Goal: Task Accomplishment & Management: Manage account settings

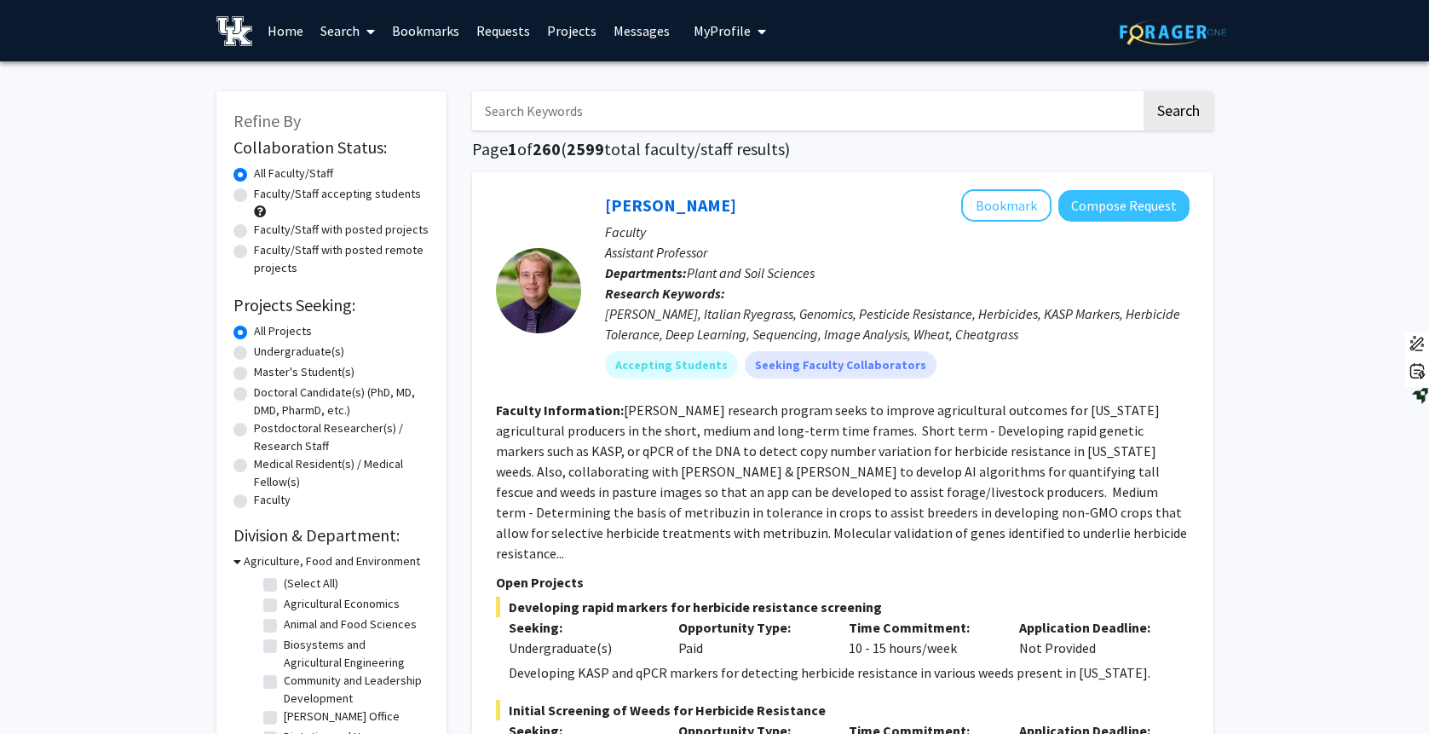
click at [591, 111] on input "Search Keywords" at bounding box center [806, 110] width 669 height 39
click at [1144, 91] on button "Search" at bounding box center [1179, 110] width 70 height 39
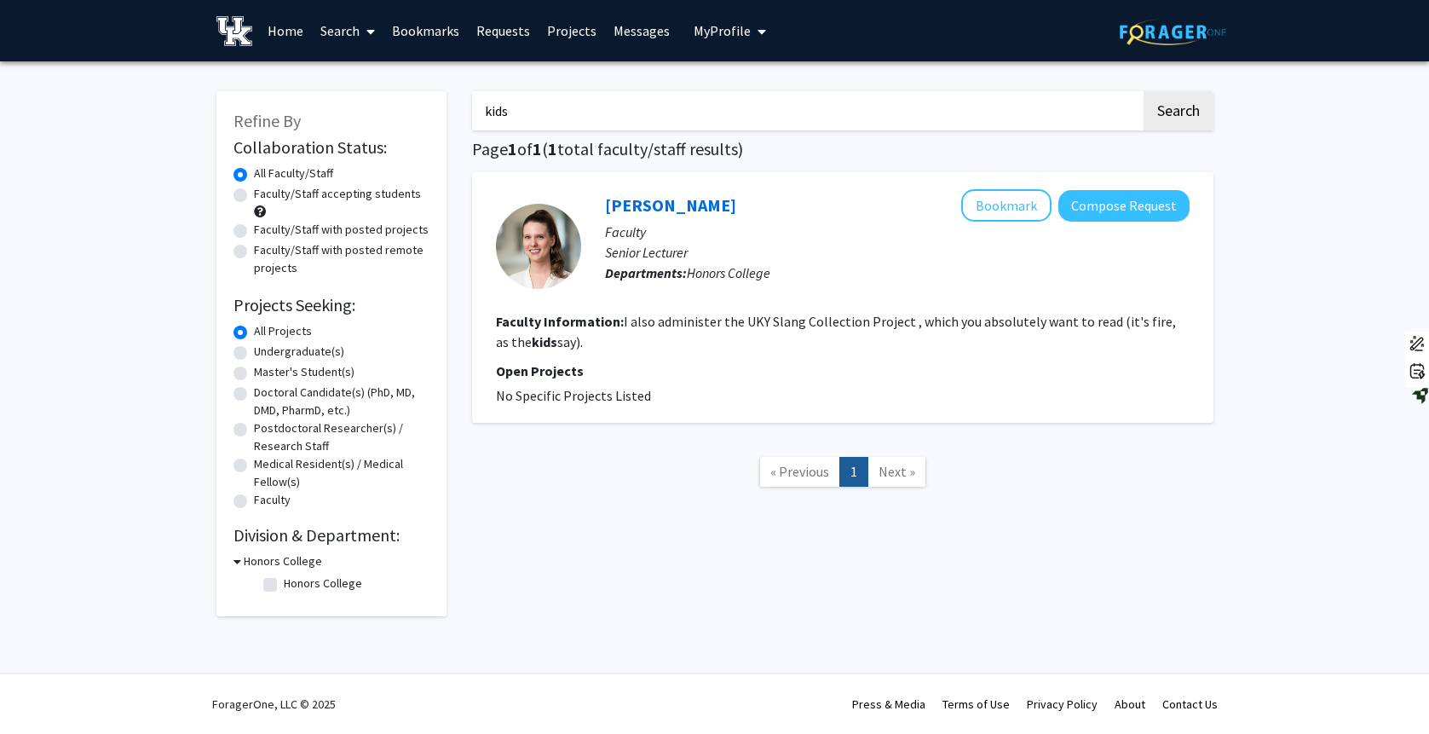
drag, startPoint x: 564, startPoint y: 112, endPoint x: 431, endPoint y: 108, distance: 133.0
click at [430, 108] on div "Refine By Collaboration Status: Collaboration Status All Faculty/Staff Collabor…" at bounding box center [715, 345] width 1023 height 542
click at [1144, 91] on button "Search" at bounding box center [1179, 110] width 70 height 39
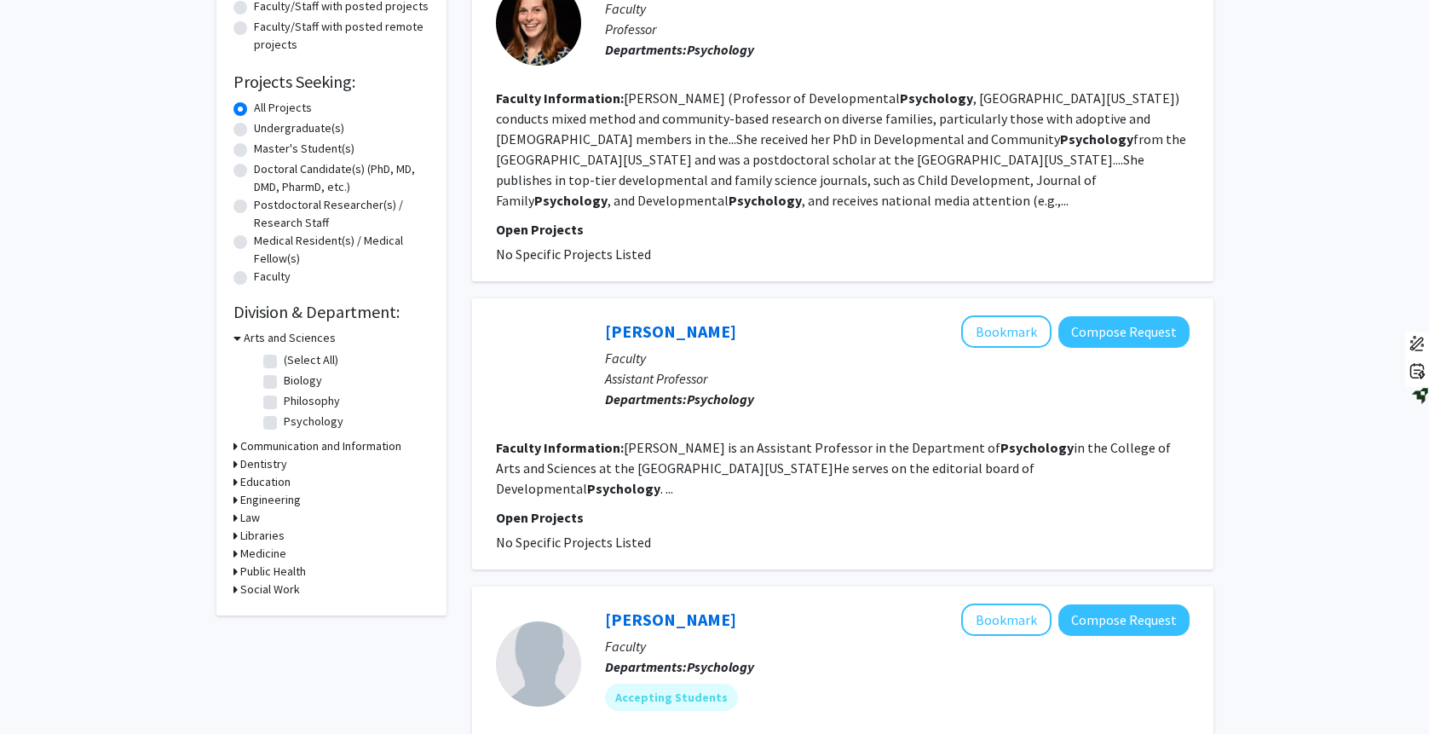
scroll to position [20, 0]
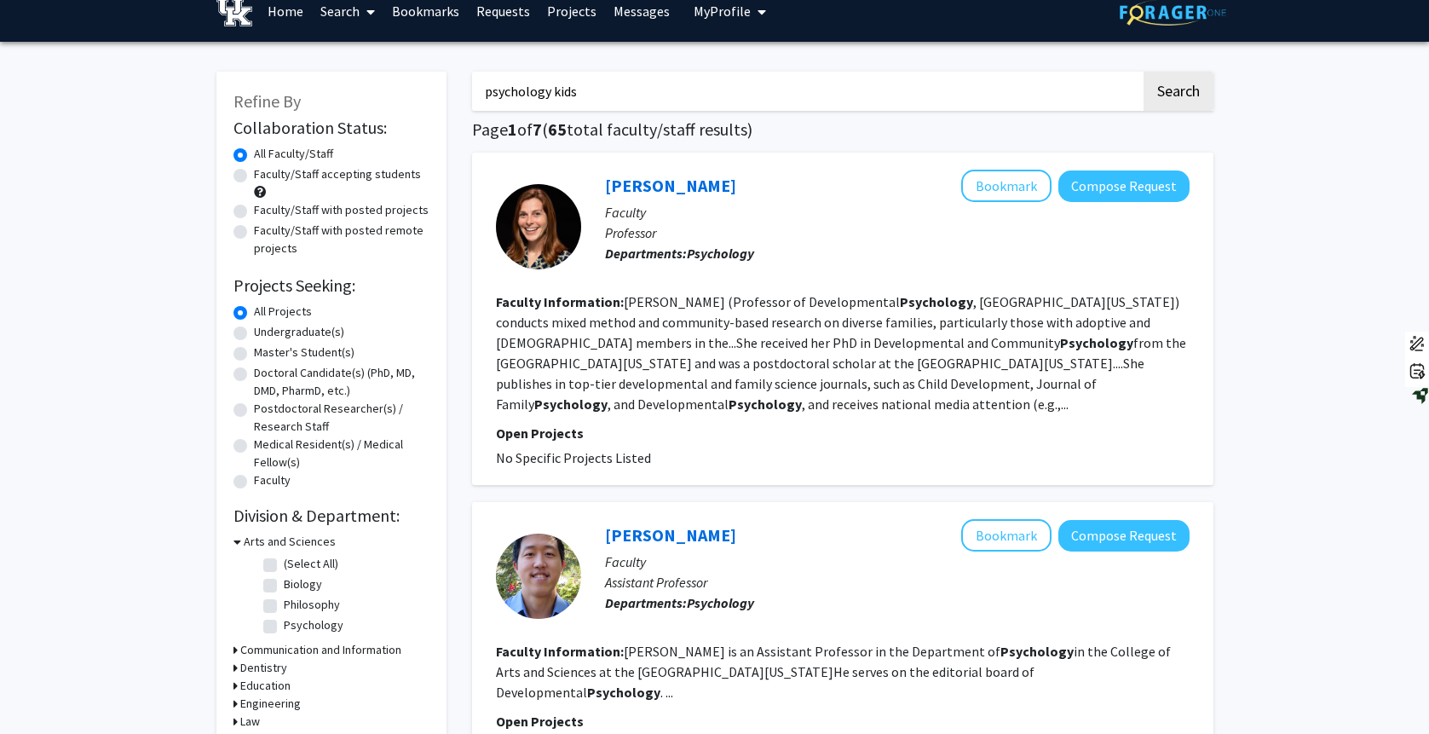
click at [1144, 72] on button "Search" at bounding box center [1179, 91] width 70 height 39
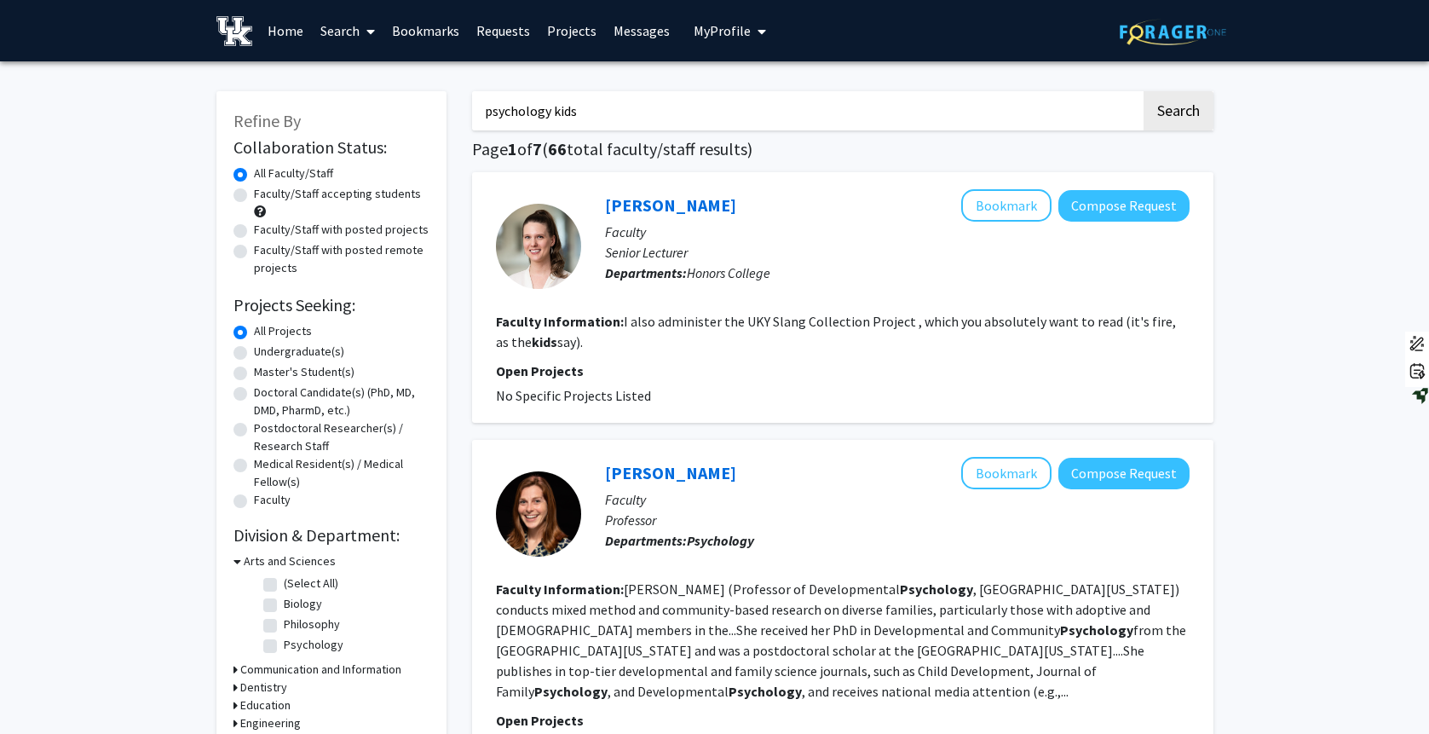
drag, startPoint x: 601, startPoint y: 117, endPoint x: 381, endPoint y: 96, distance: 220.8
click at [1144, 91] on button "Search" at bounding box center [1179, 110] width 70 height 39
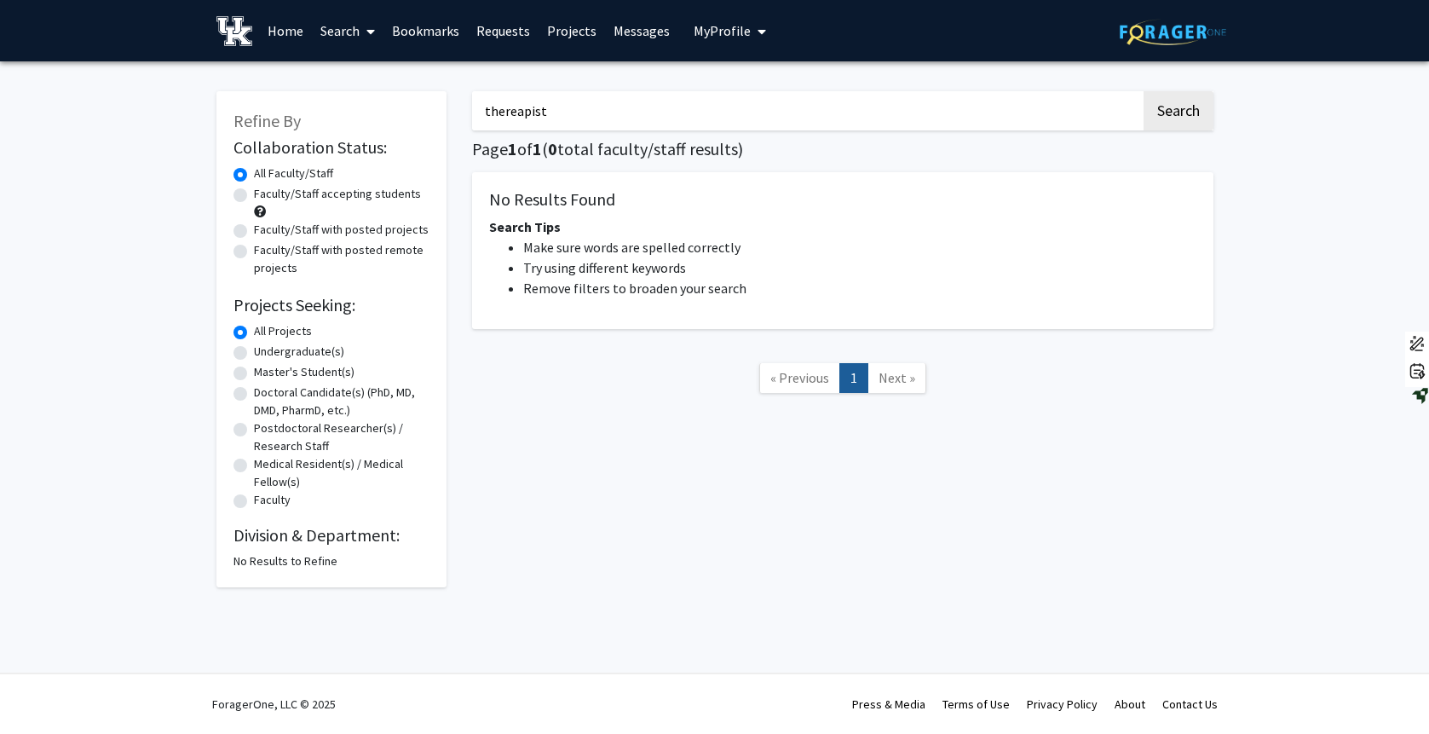
click at [519, 112] on input "thereapist" at bounding box center [806, 110] width 669 height 39
click at [1144, 91] on button "Search" at bounding box center [1179, 110] width 70 height 39
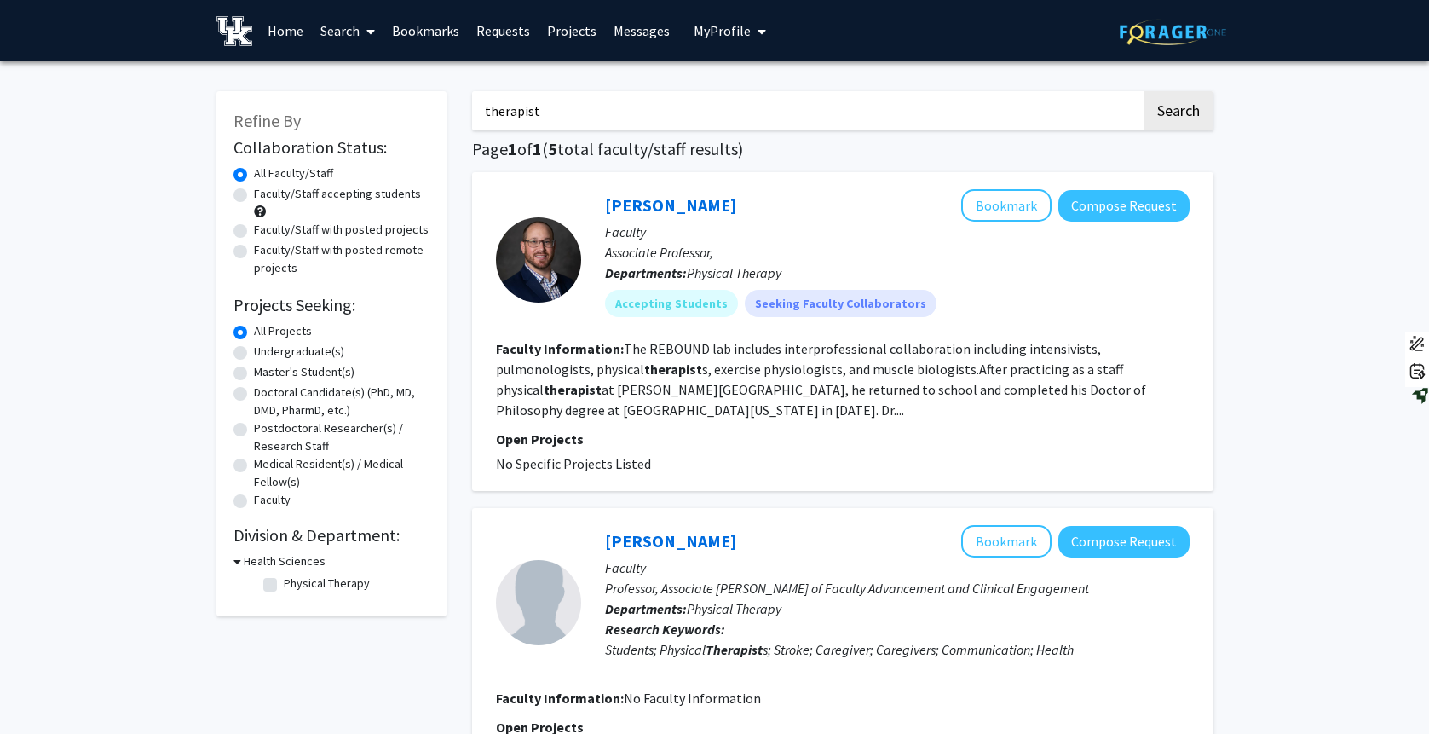
click at [481, 111] on input "therapist" at bounding box center [806, 110] width 669 height 39
drag, startPoint x: 510, startPoint y: 114, endPoint x: 687, endPoint y: 78, distance: 180.0
click at [680, 96] on input "kids therapist" at bounding box center [806, 110] width 669 height 39
drag, startPoint x: 551, startPoint y: 108, endPoint x: 464, endPoint y: 88, distance: 88.5
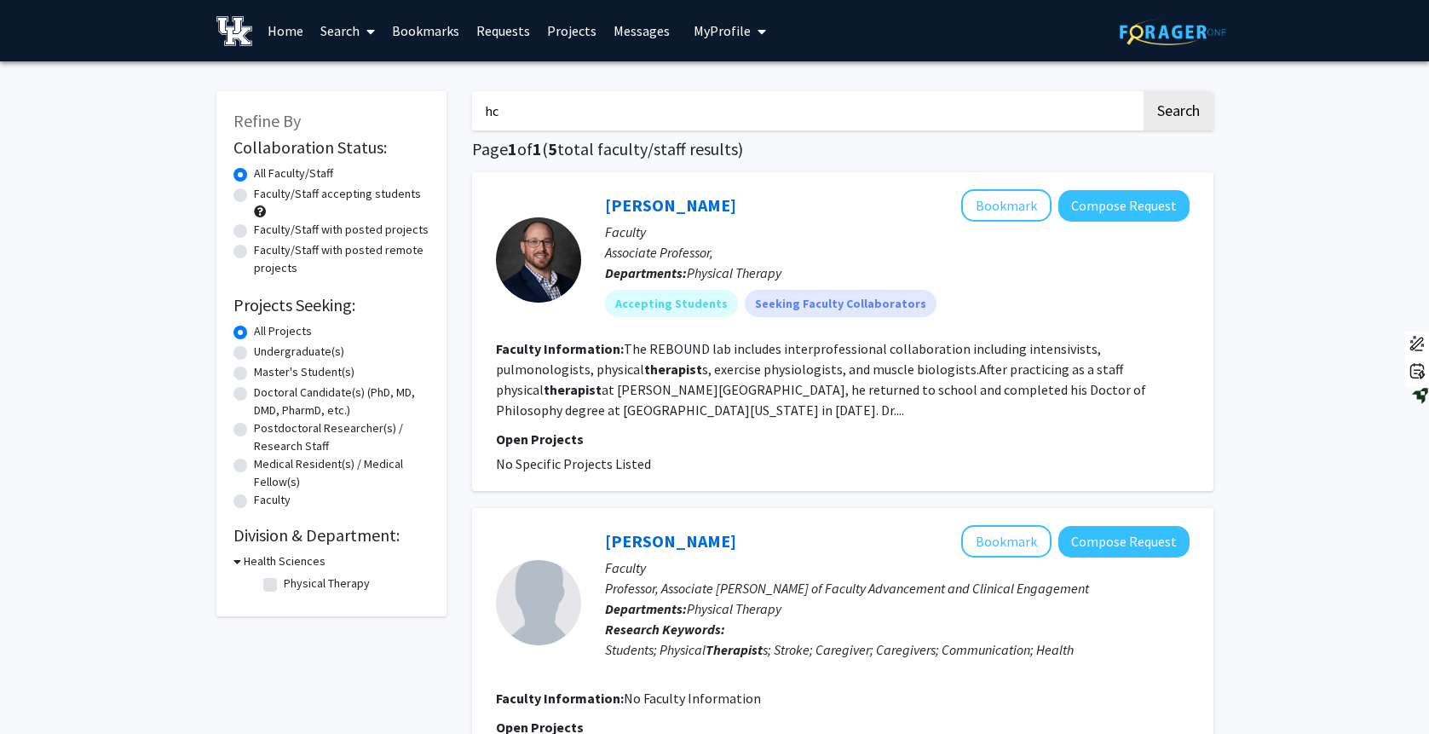
type input "h"
type input "children"
click at [1144, 91] on button "Search" at bounding box center [1179, 110] width 70 height 39
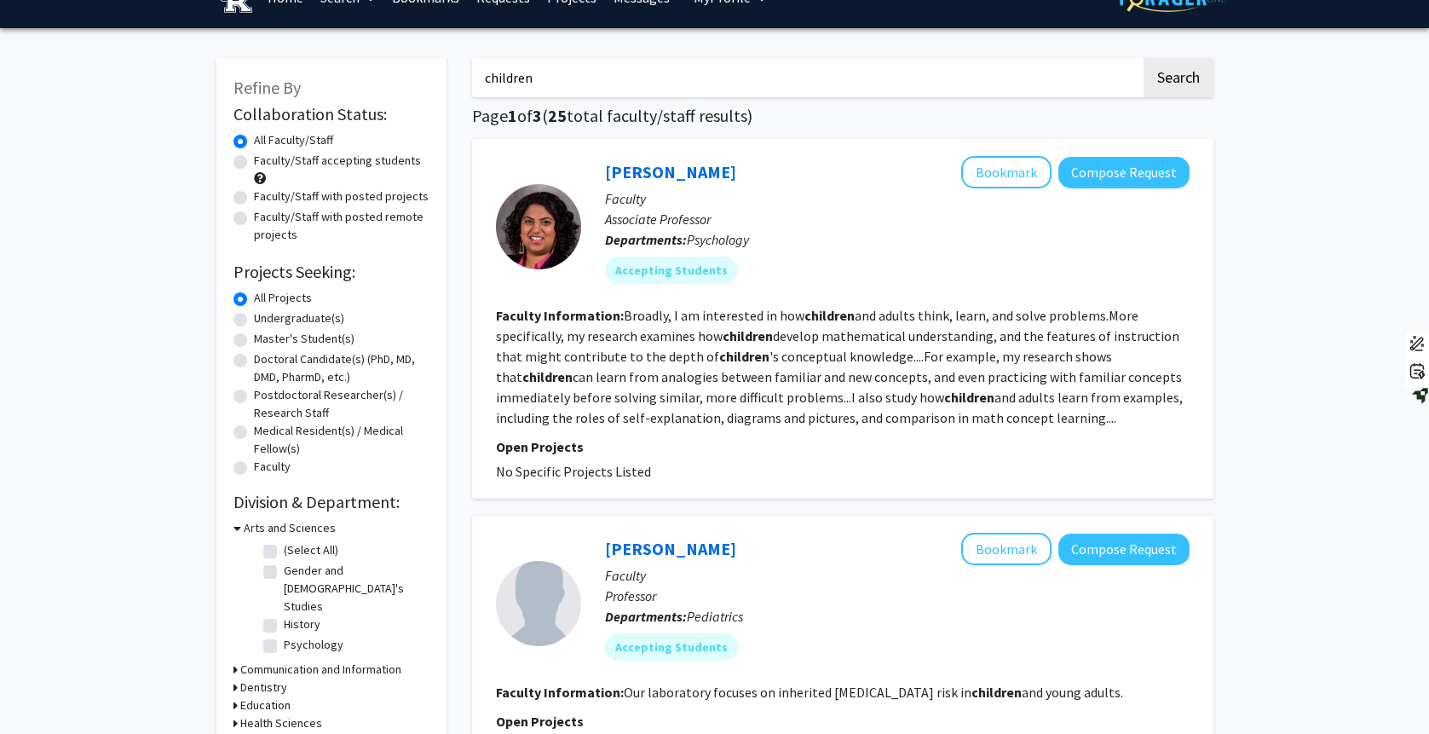
scroll to position [36, 0]
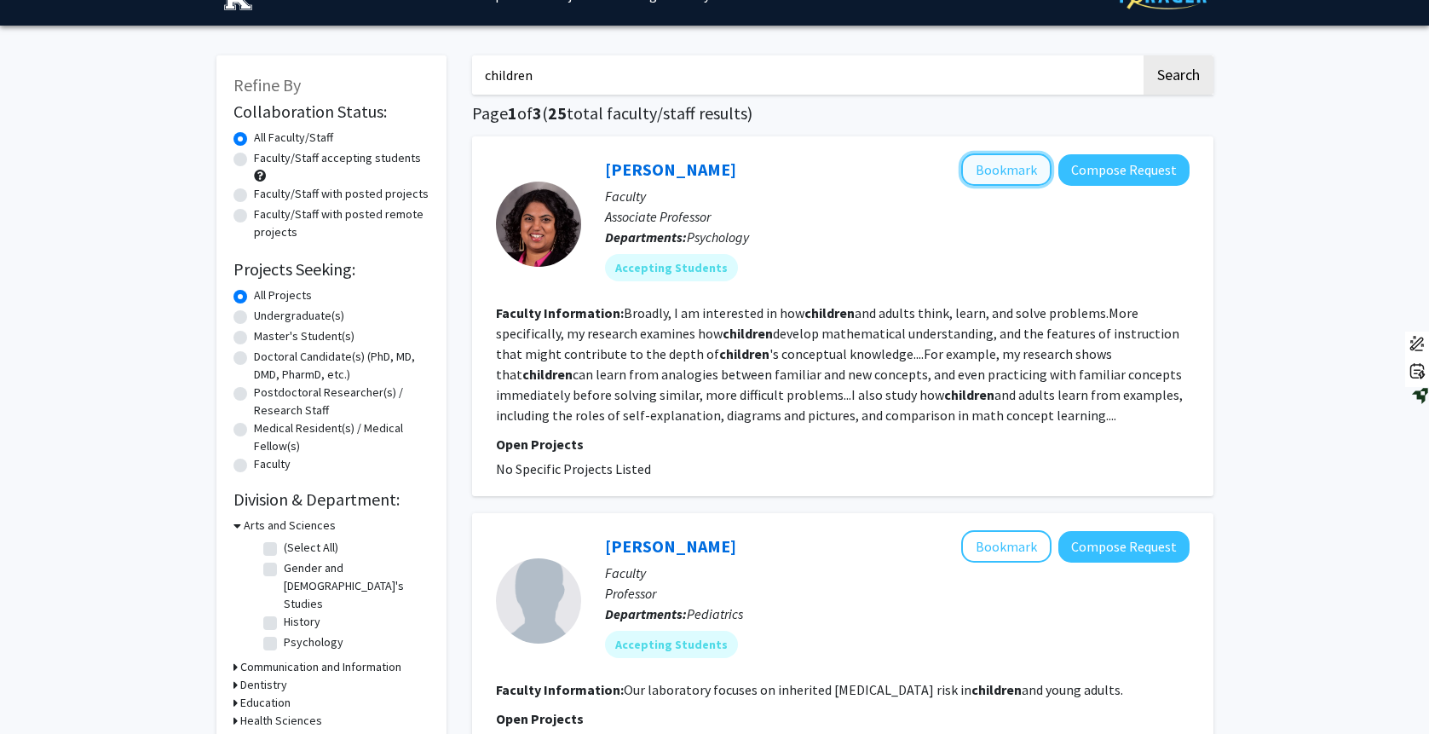
click at [1012, 171] on button "Bookmark" at bounding box center [1006, 169] width 90 height 32
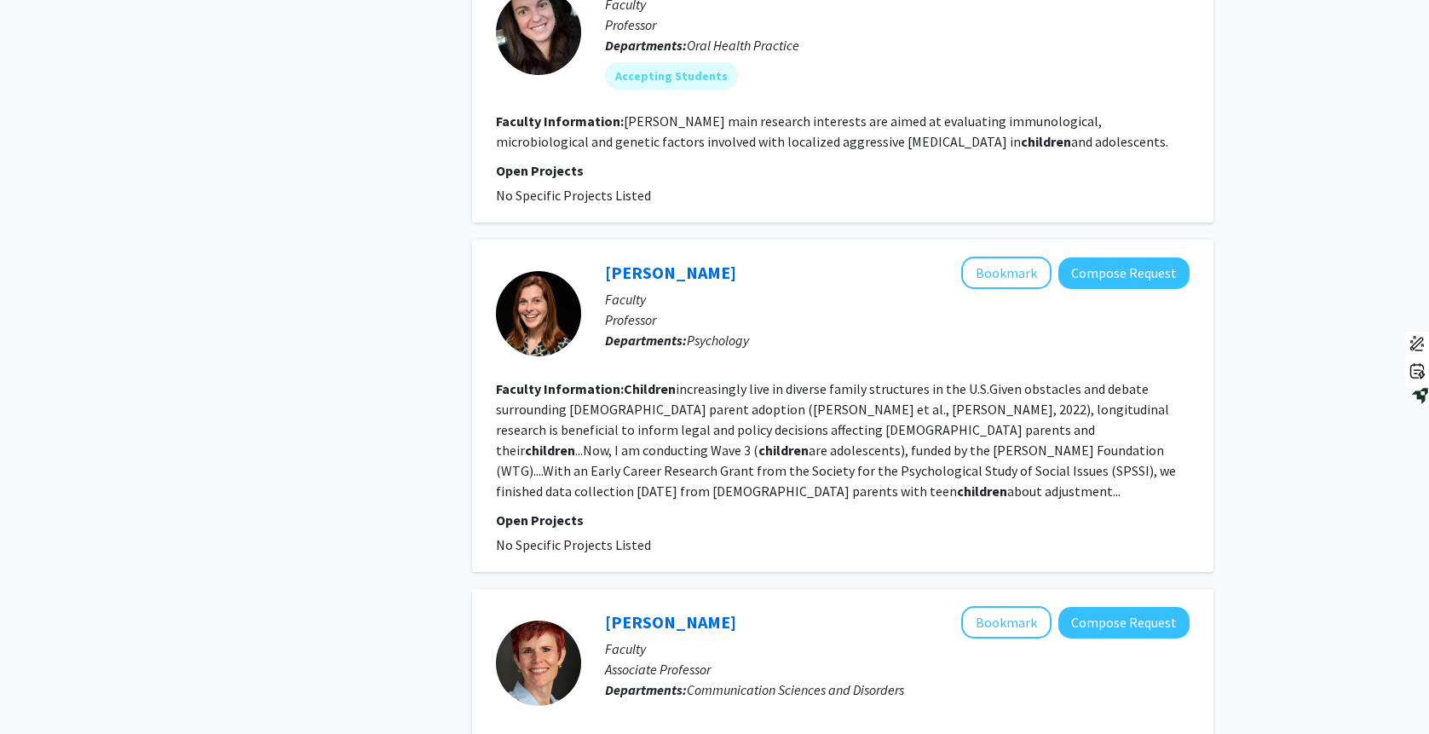
scroll to position [1849, 0]
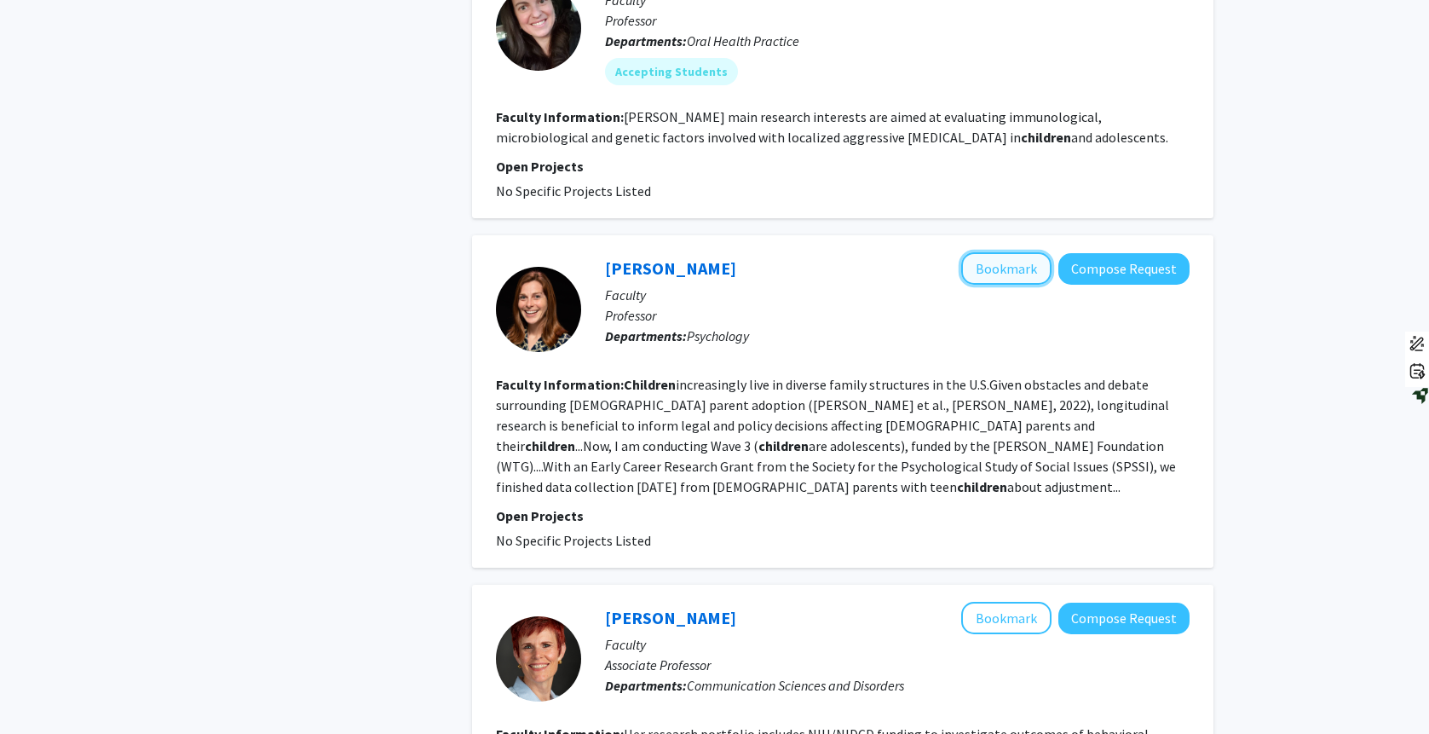
click at [1022, 276] on button "Bookmark" at bounding box center [1006, 268] width 90 height 32
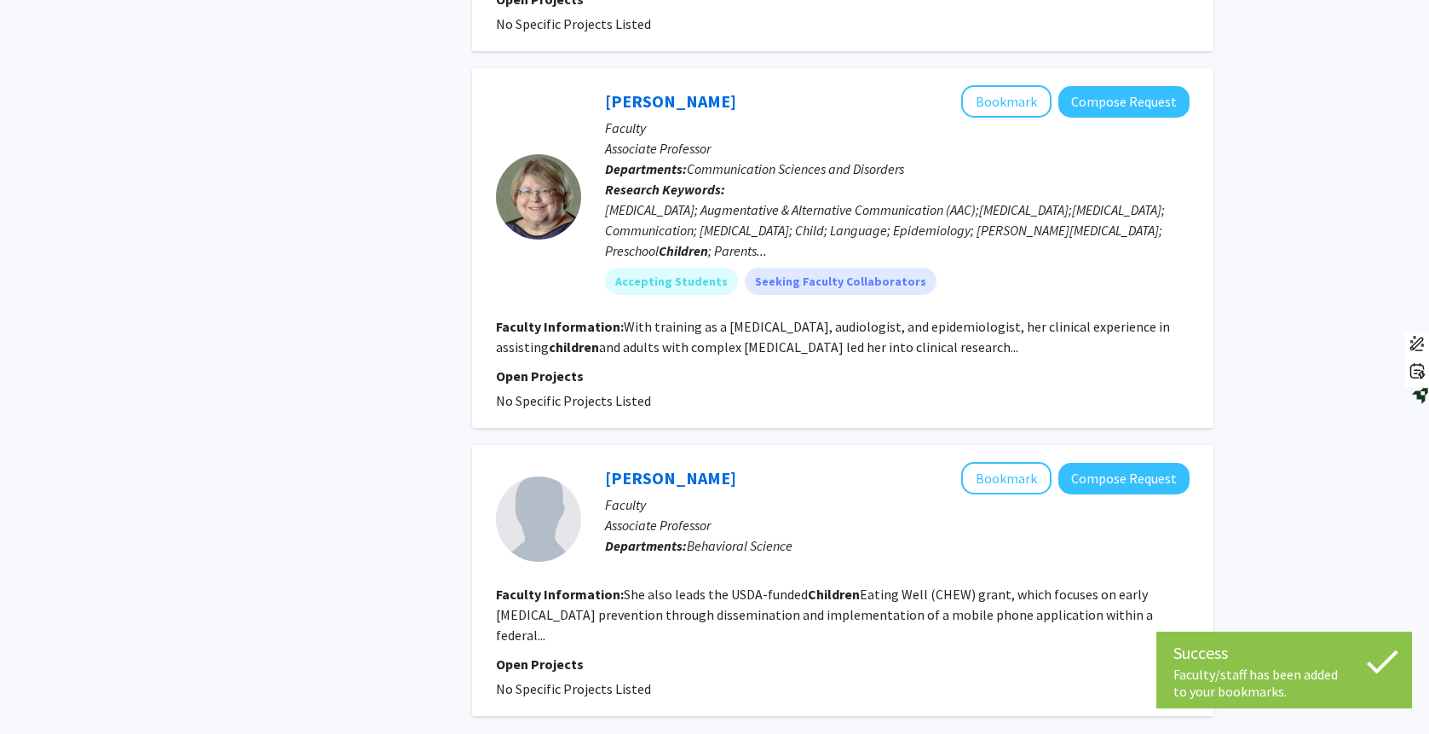
scroll to position [2783, 0]
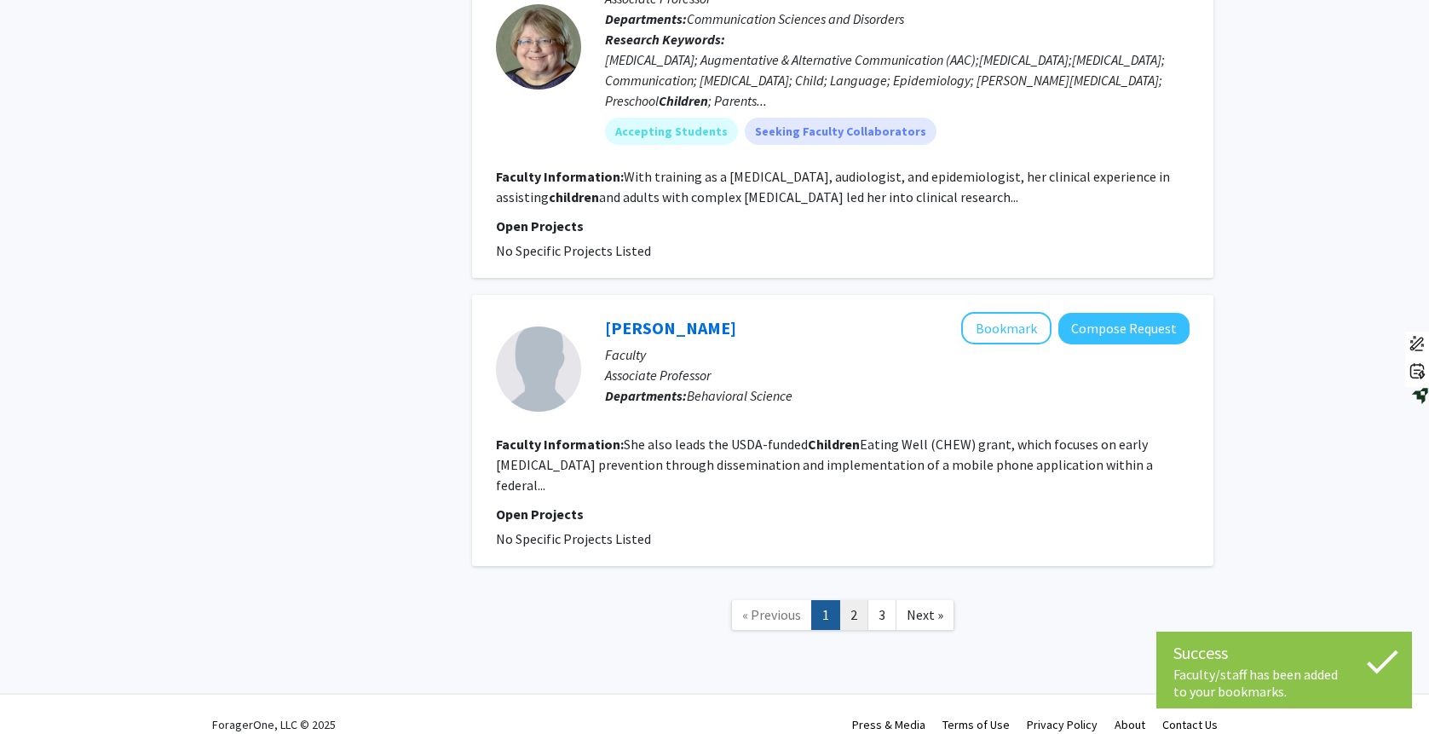
click at [850, 605] on link "2" at bounding box center [853, 615] width 29 height 30
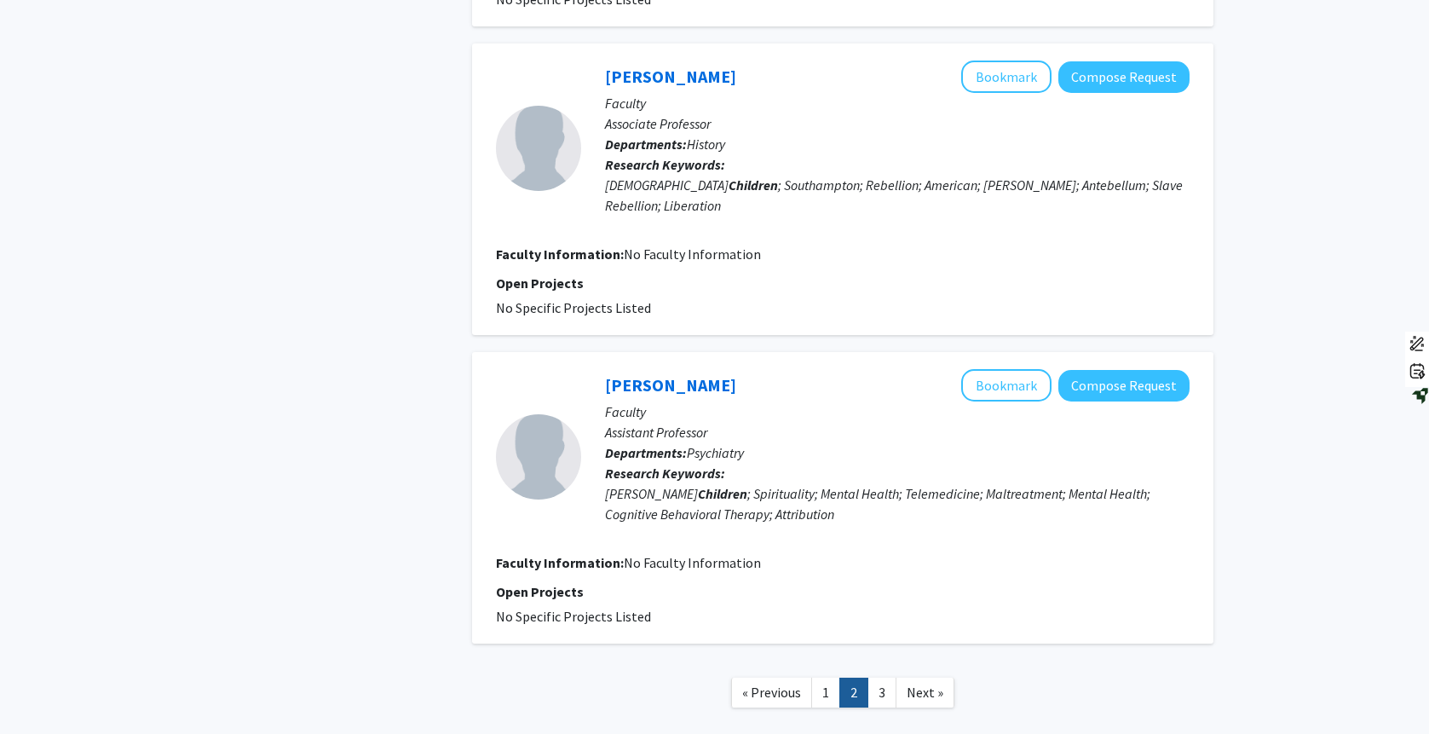
scroll to position [2640, 0]
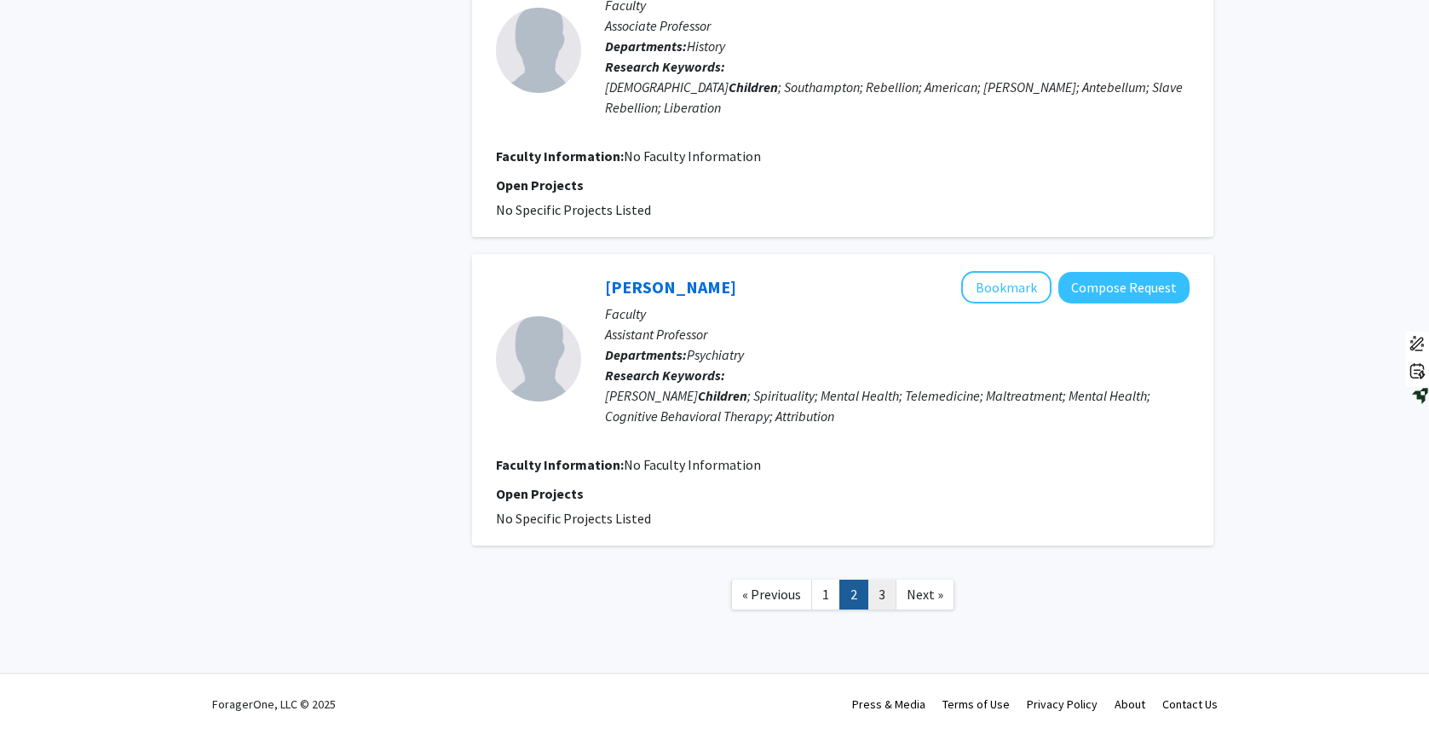
click at [883, 590] on link "3" at bounding box center [882, 594] width 29 height 30
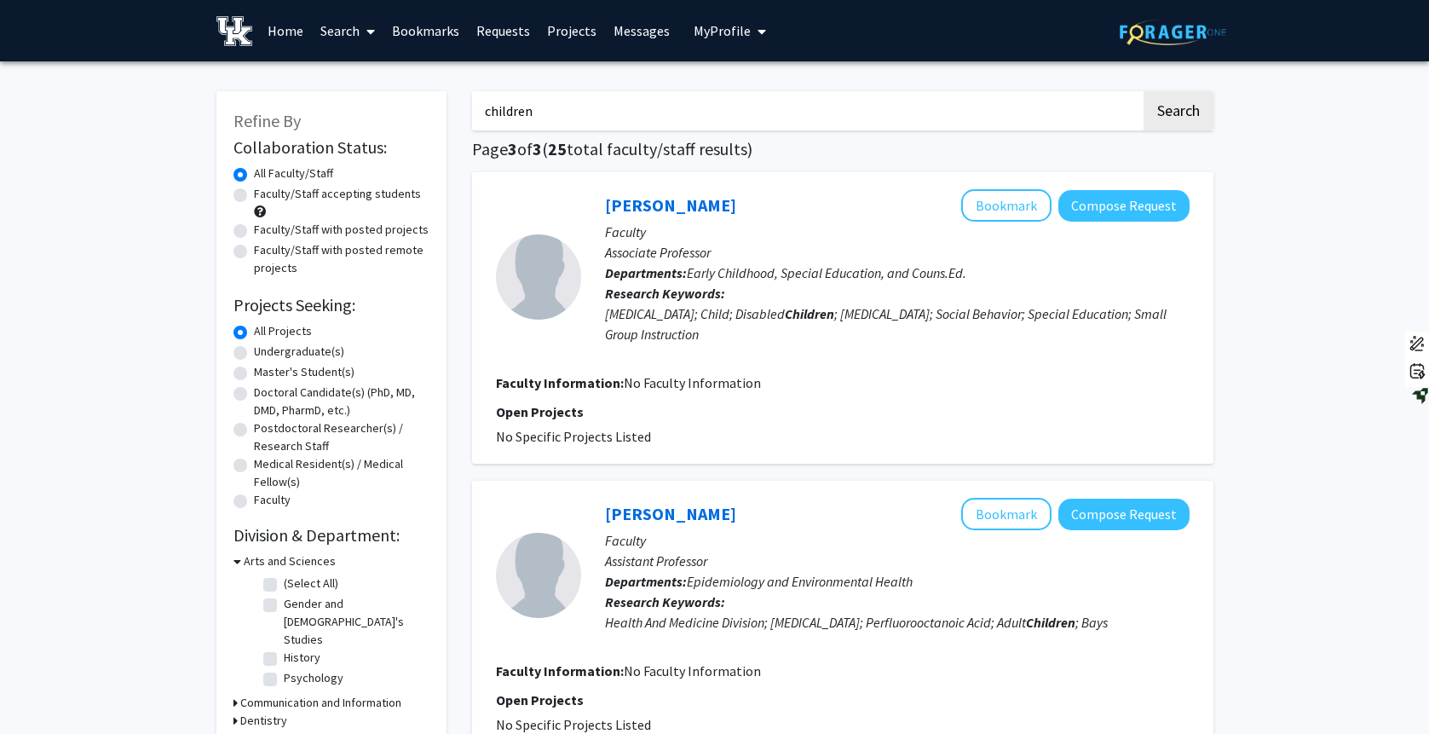
click at [439, 27] on link "Bookmarks" at bounding box center [425, 31] width 84 height 60
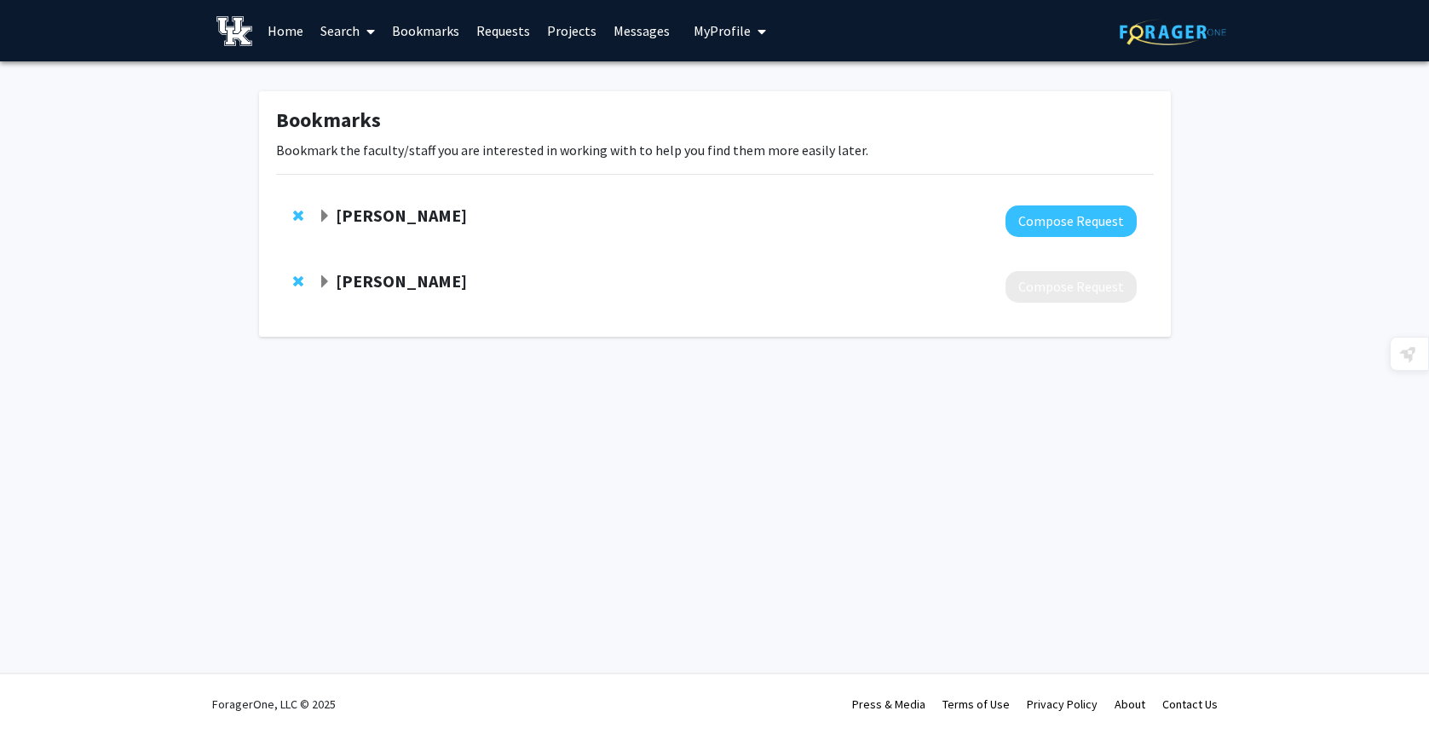
click at [556, 30] on link "Projects" at bounding box center [572, 31] width 66 height 60
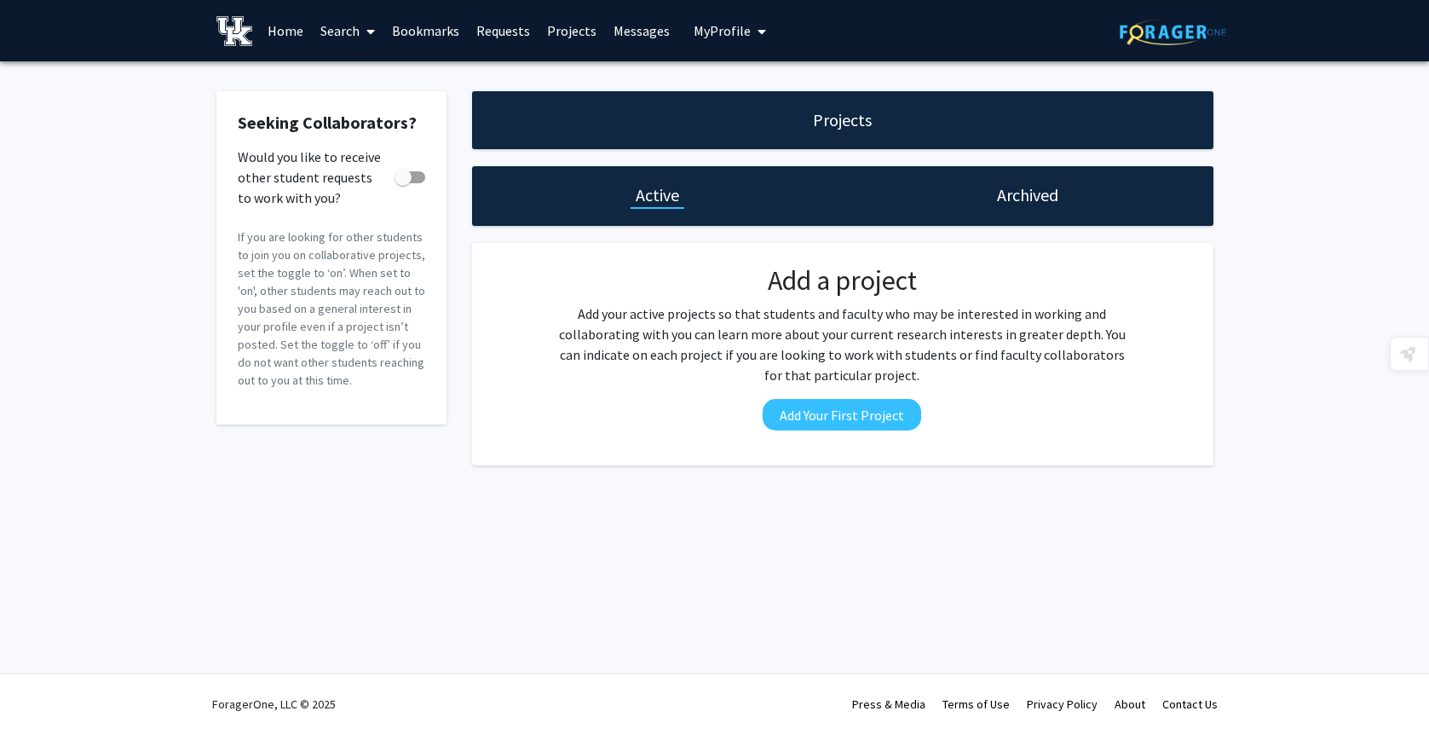
click at [417, 29] on link "Bookmarks" at bounding box center [425, 31] width 84 height 60
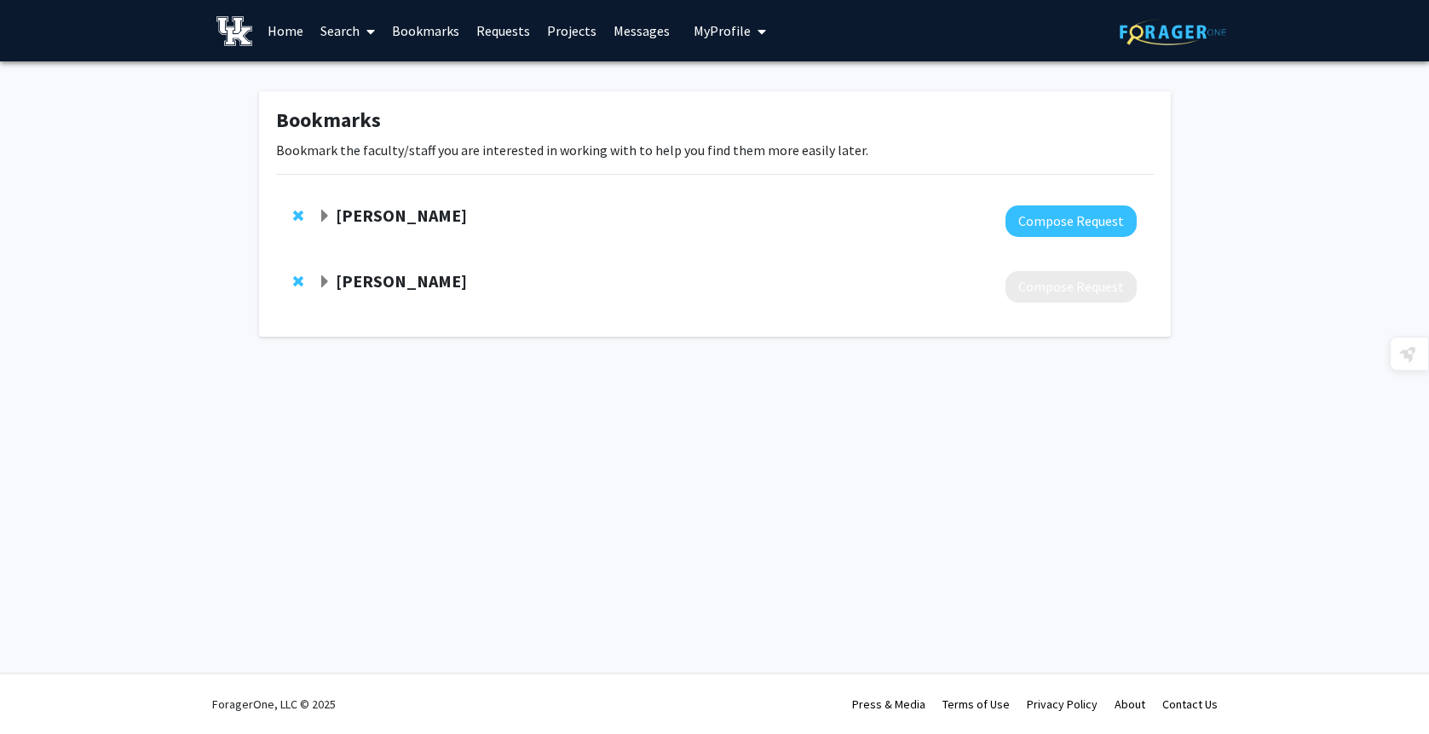
click at [406, 216] on strong "[PERSON_NAME]" at bounding box center [401, 215] width 131 height 21
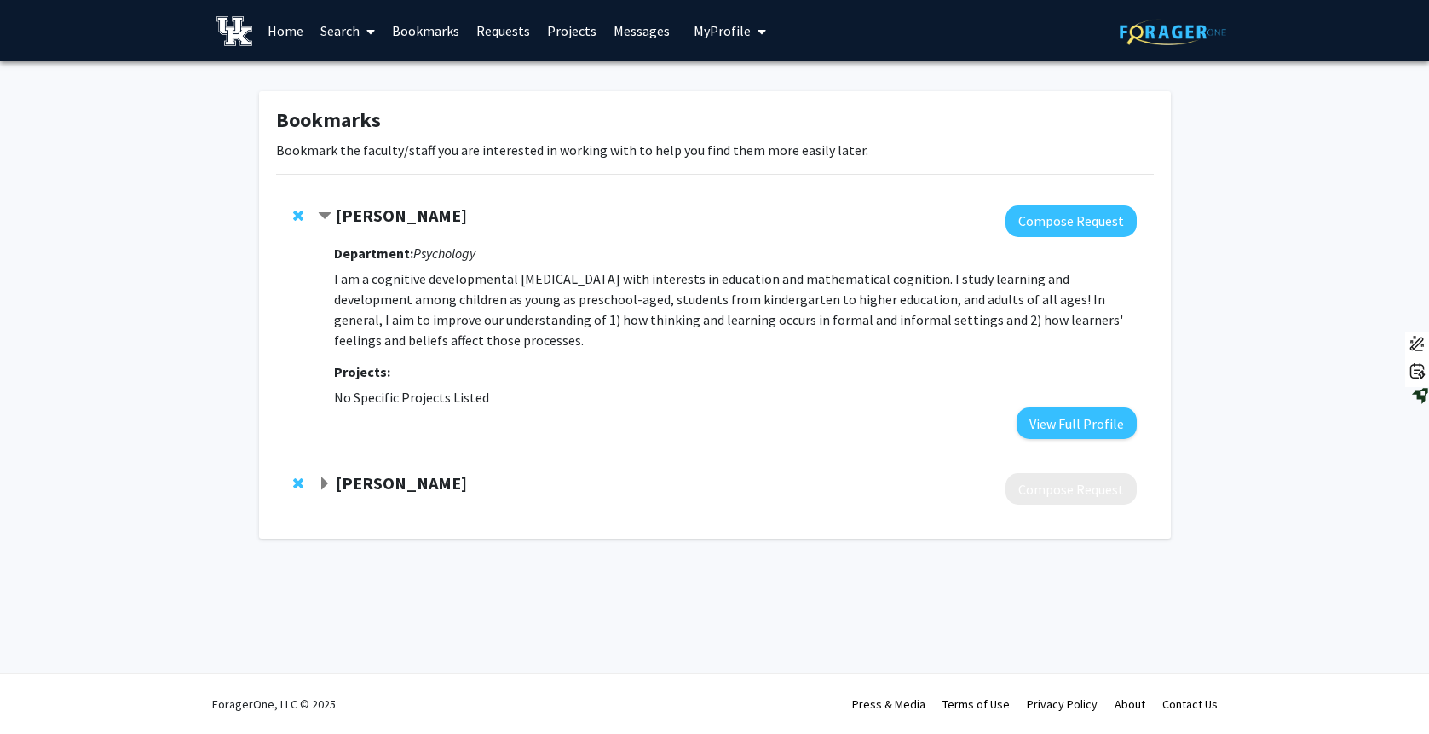
click at [569, 30] on link "Projects" at bounding box center [572, 31] width 66 height 60
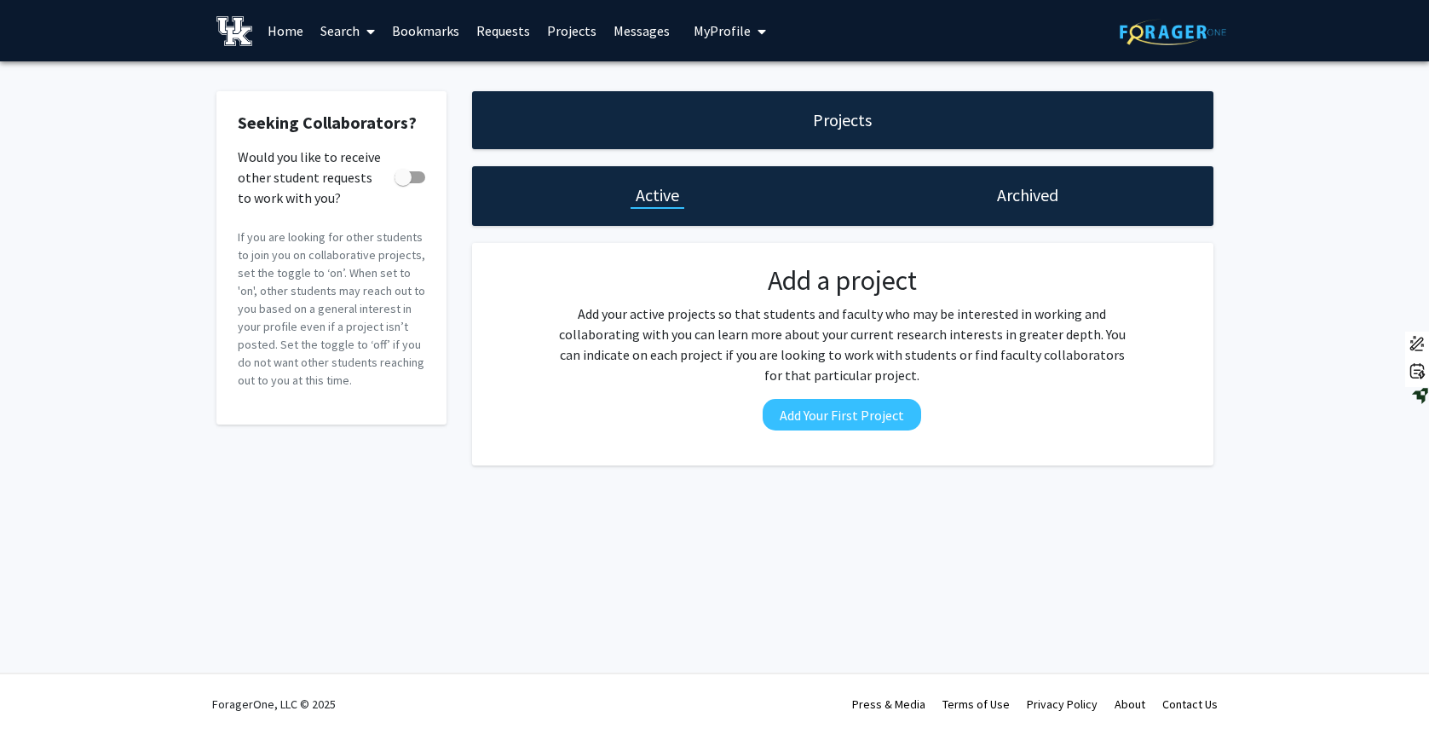
click at [630, 26] on link "Messages" at bounding box center [641, 31] width 73 height 60
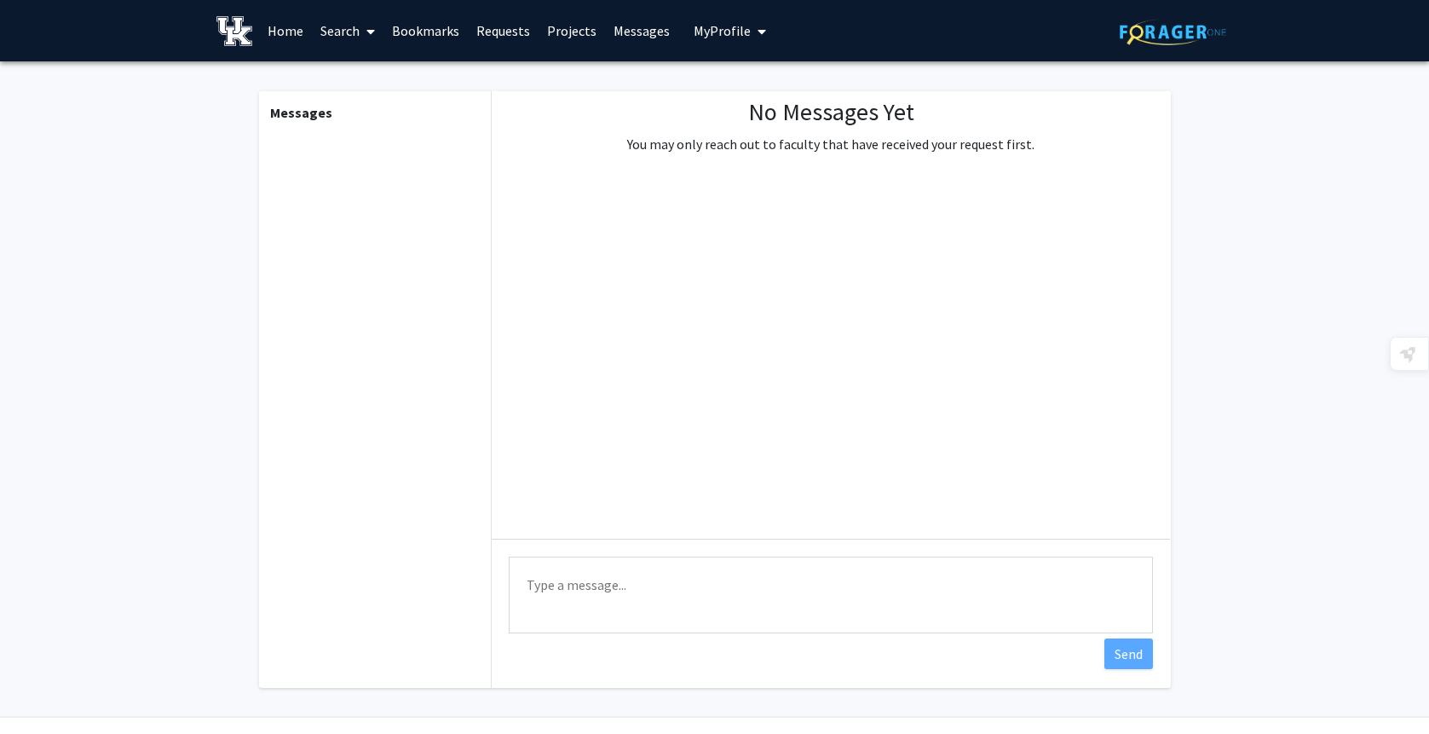
click at [726, 28] on span "My Profile" at bounding box center [722, 30] width 57 height 17
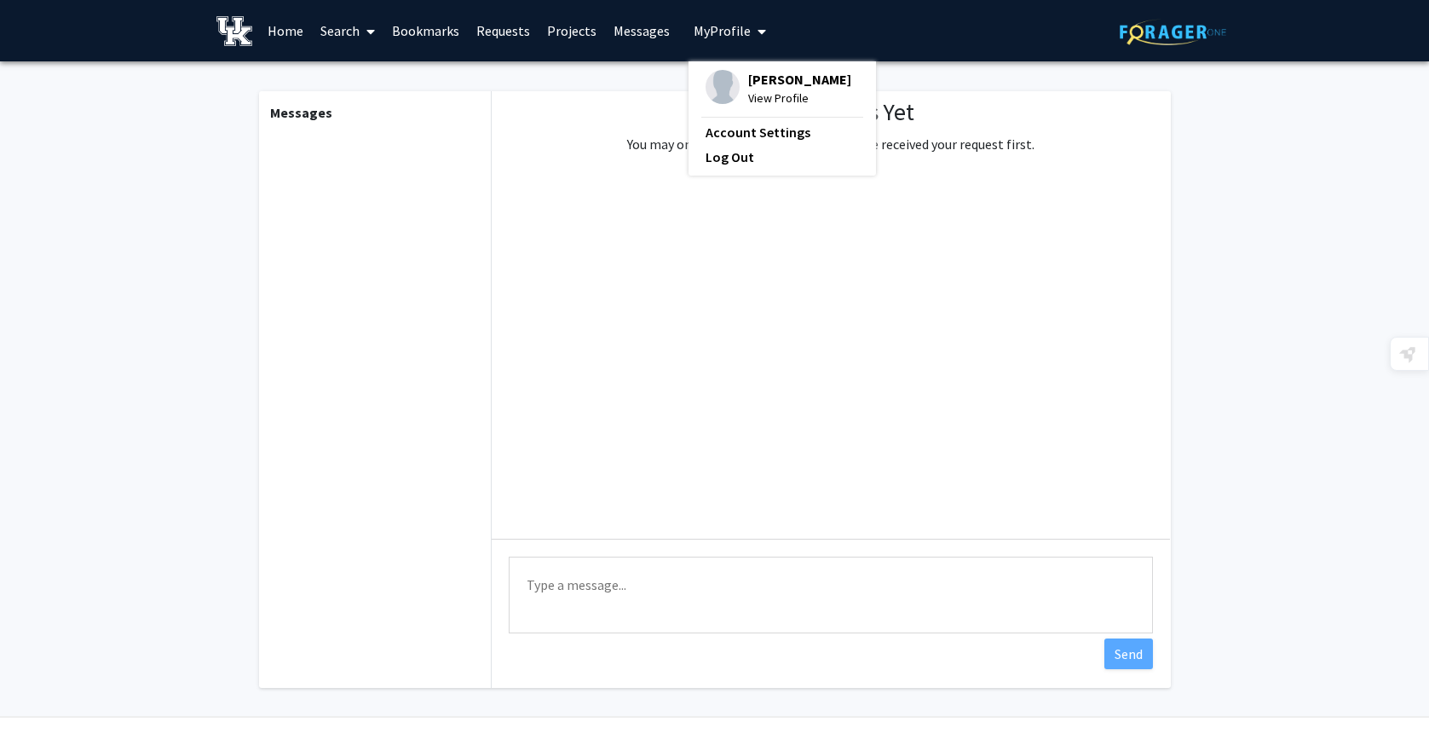
click at [748, 78] on span "[PERSON_NAME]" at bounding box center [799, 79] width 103 height 19
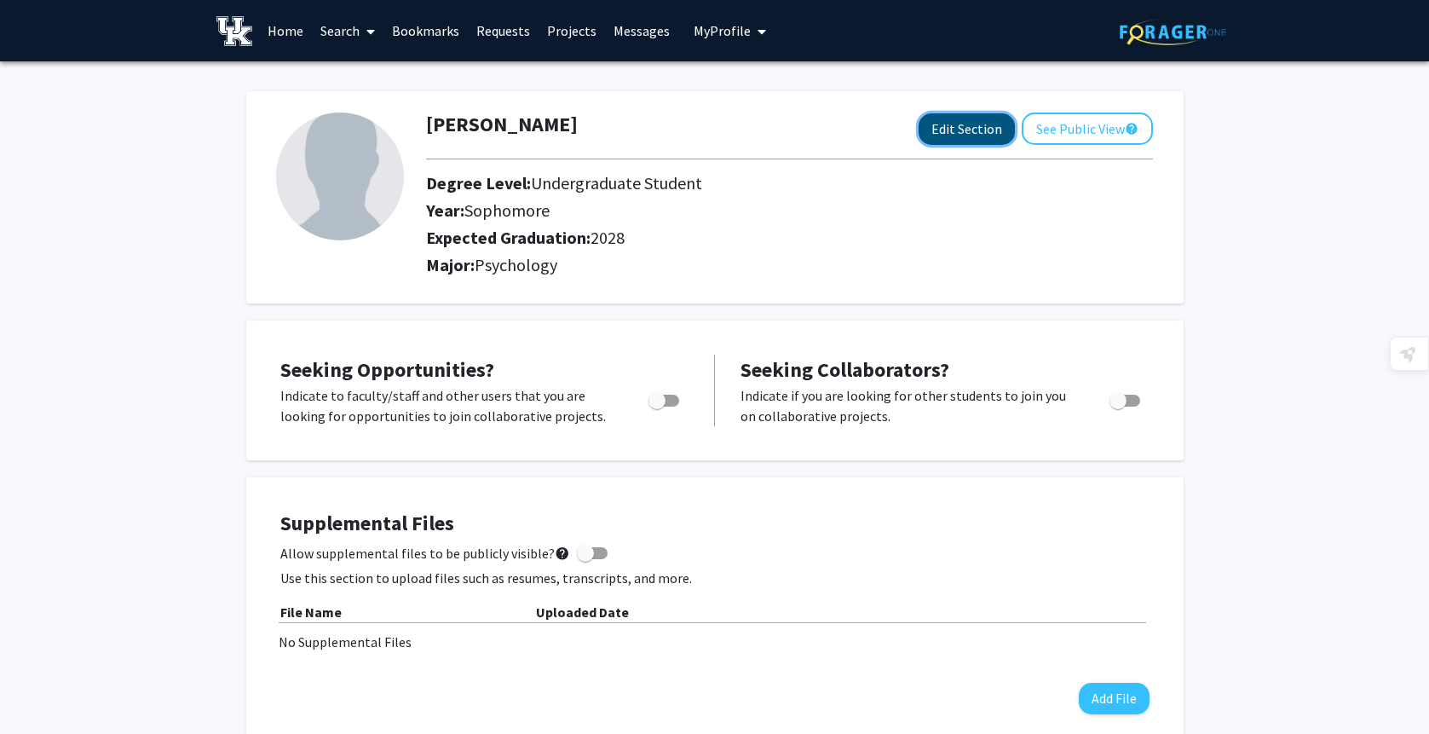
click at [976, 132] on button "Edit Section" at bounding box center [967, 129] width 96 height 32
select select "sophomore"
select select "2028"
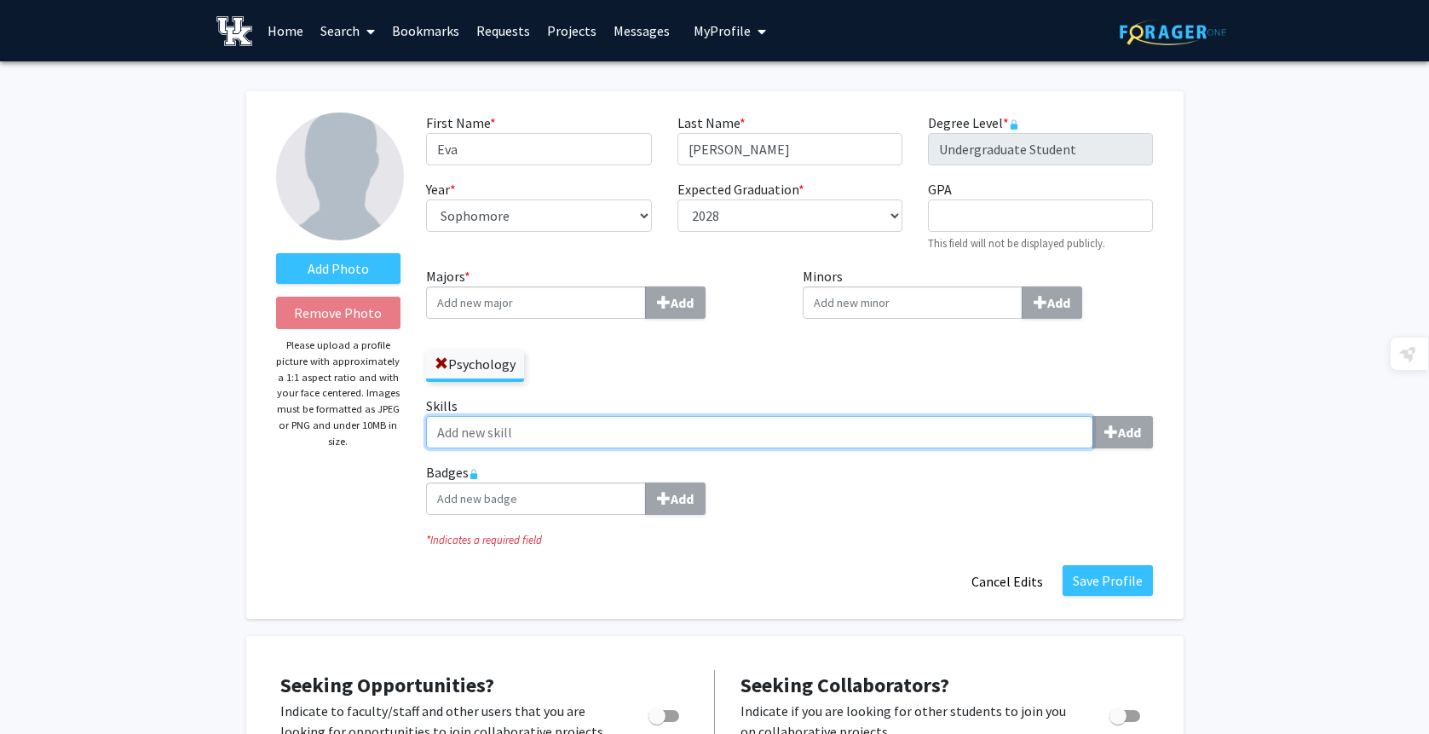
click at [526, 424] on input "Skills Add" at bounding box center [759, 432] width 667 height 32
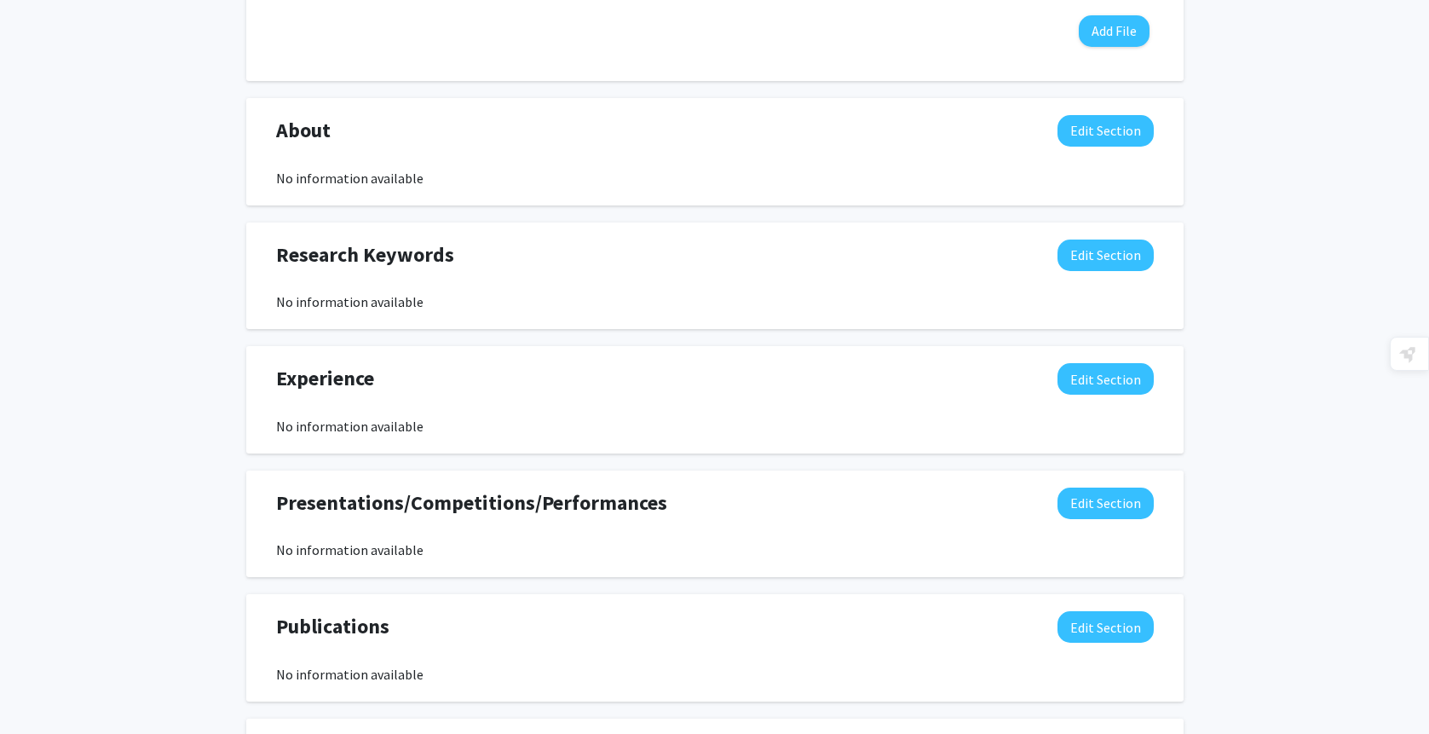
scroll to position [979, 0]
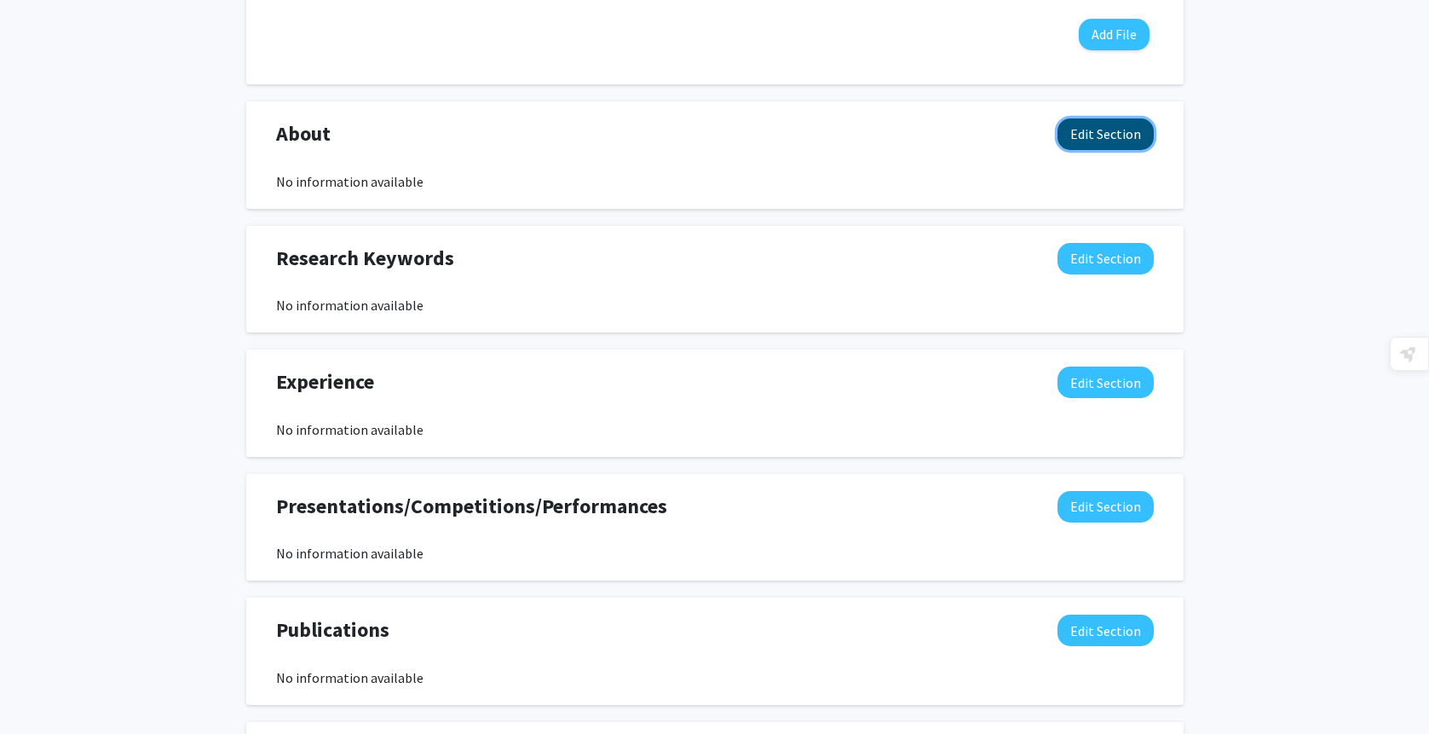
click at [1084, 133] on button "Edit Section" at bounding box center [1106, 134] width 96 height 32
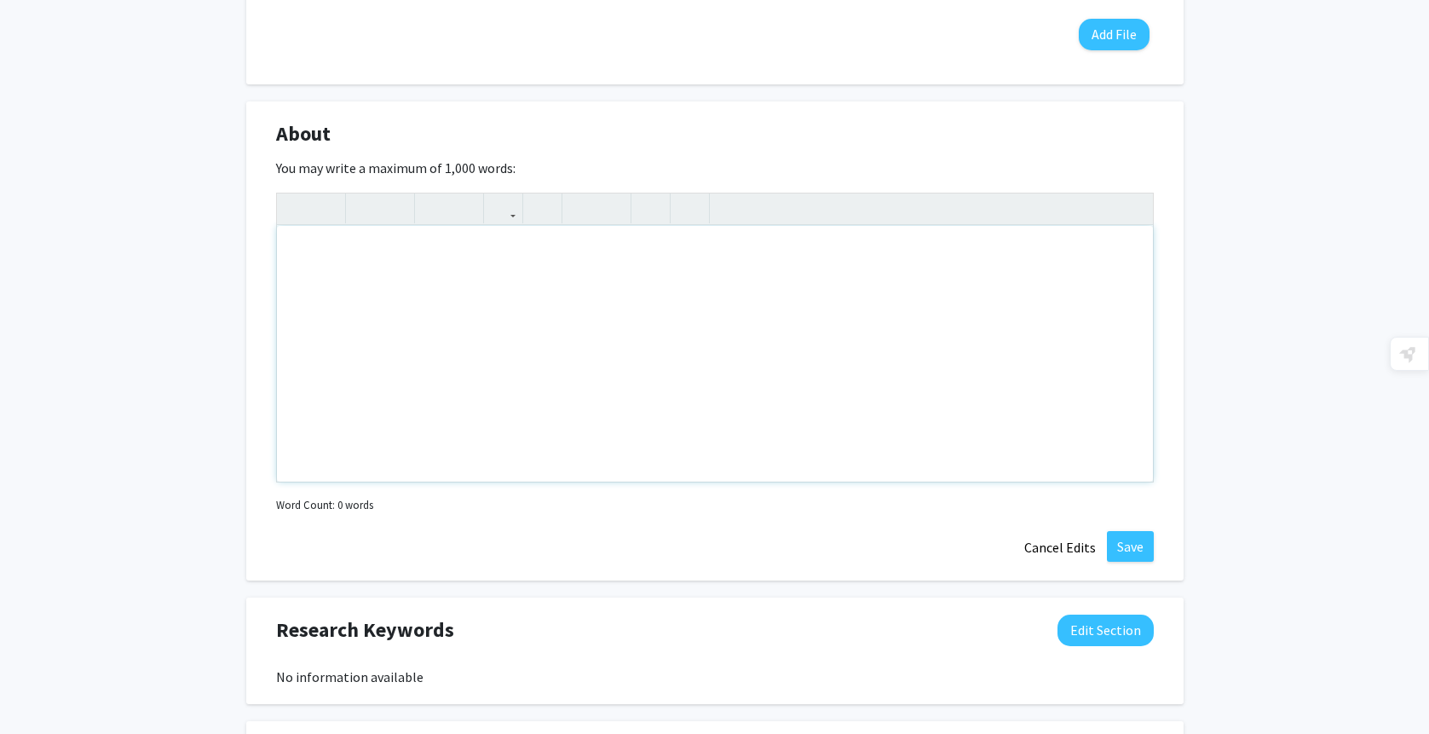
click at [531, 297] on div "Note to users with screen readers: Please deactivate our accessibility plugin f…" at bounding box center [715, 354] width 876 height 256
type textarea "m"
type textarea "My name is [PERSON_NAME], [PERSON_NAME] majoring&nbsp;"
